Goal: Navigation & Orientation: Find specific page/section

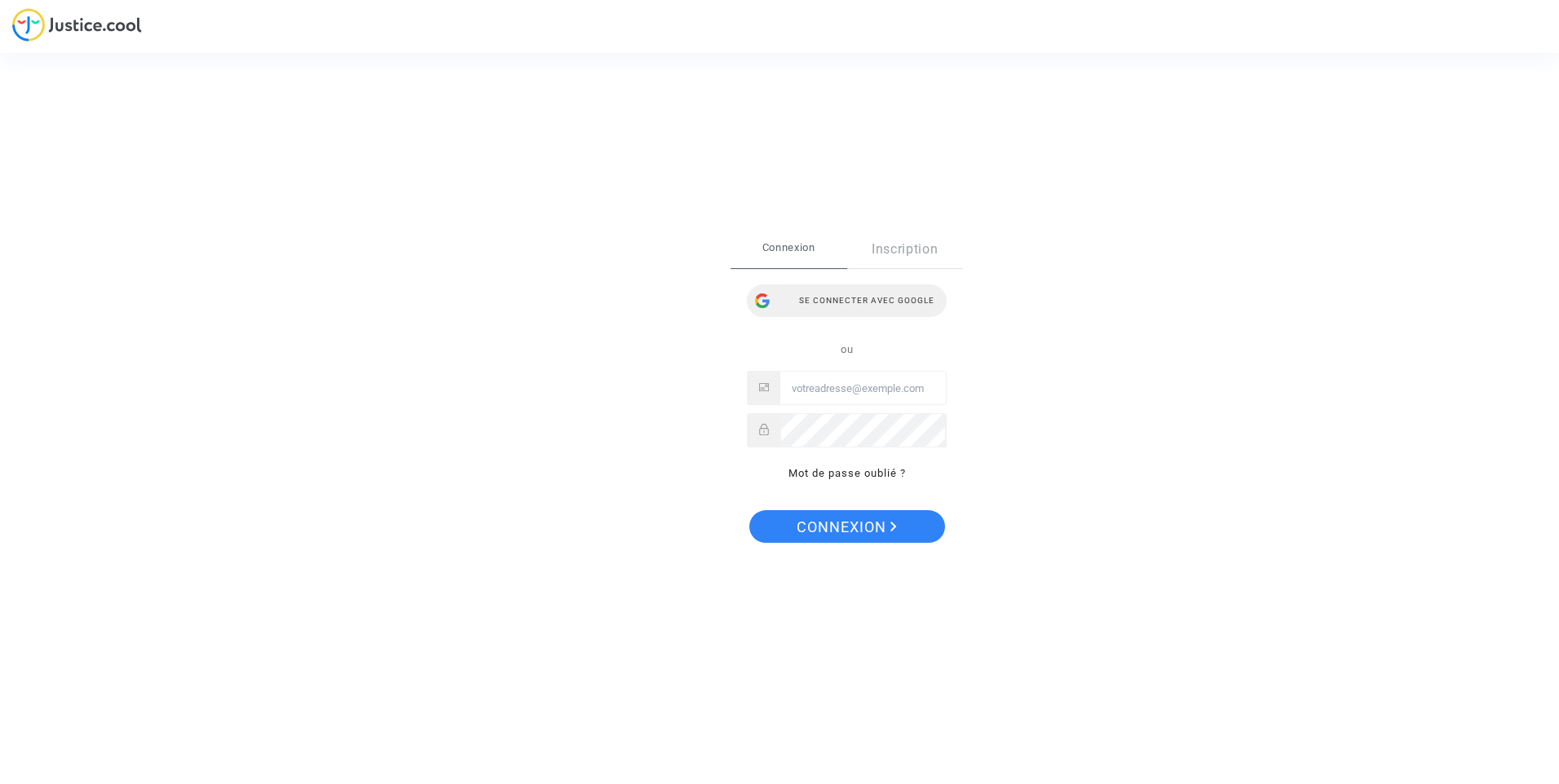
click at [879, 305] on div "Se connecter avec Google" at bounding box center [846, 300] width 199 height 33
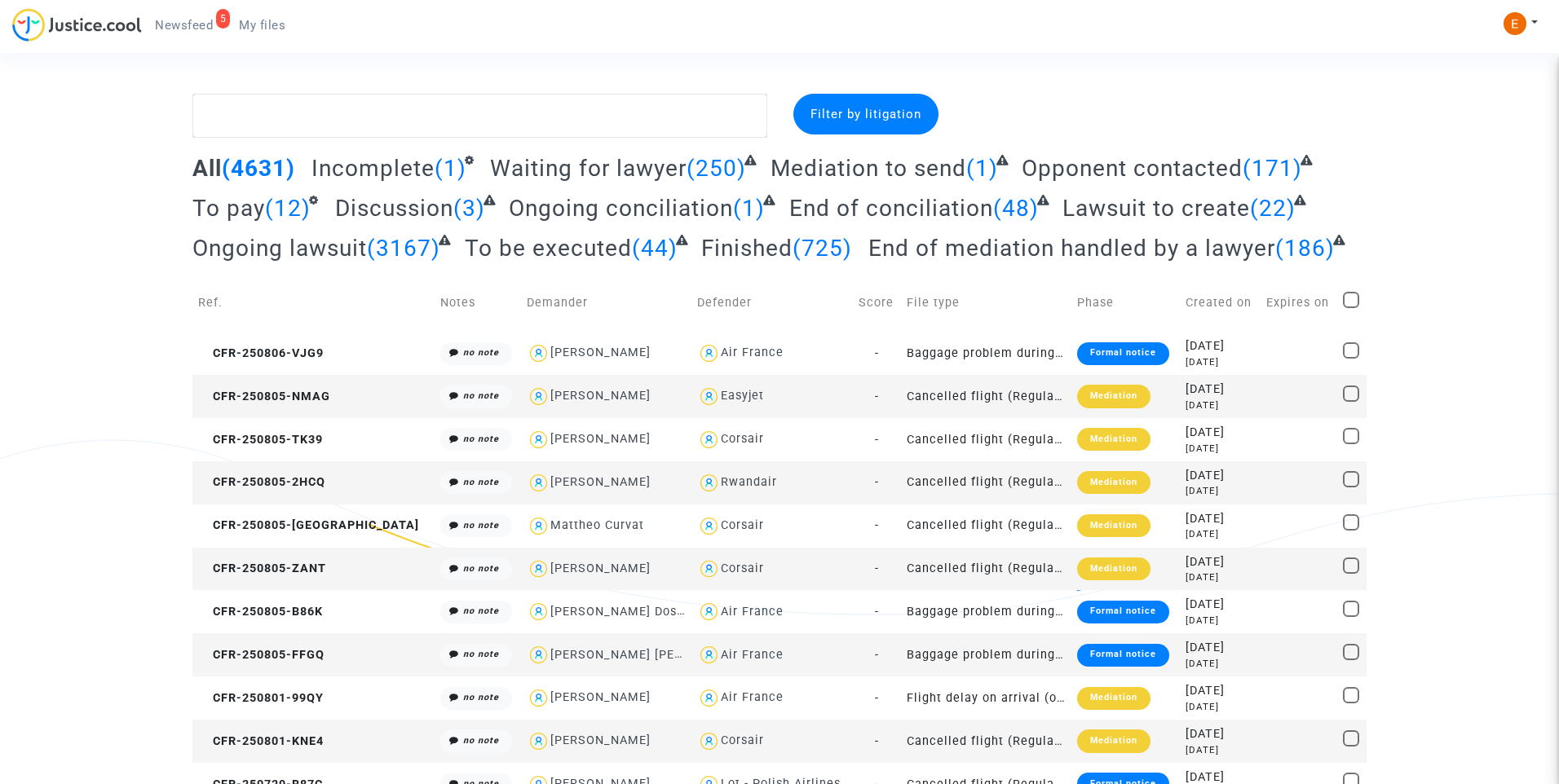
drag, startPoint x: 178, startPoint y: 24, endPoint x: 570, endPoint y: 85, distance: 396.7
click at [178, 24] on span "Newsfeed" at bounding box center [183, 24] width 58 height 14
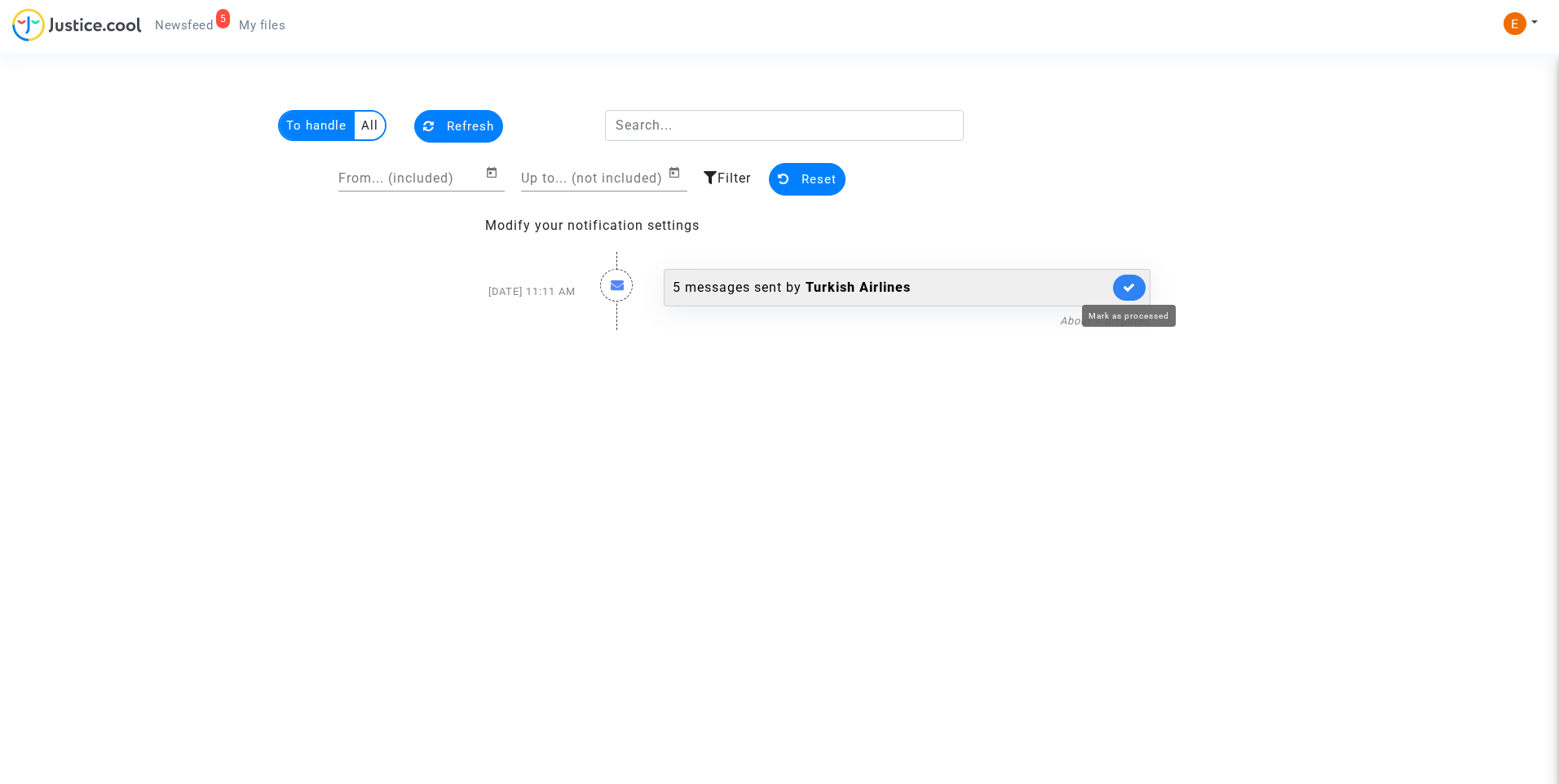
click at [1133, 288] on icon at bounding box center [1130, 287] width 13 height 13
